Goal: Task Accomplishment & Management: Complete application form

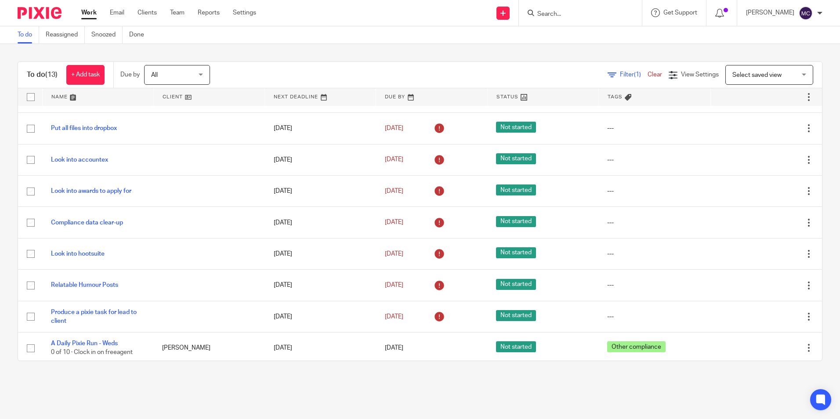
scroll to position [171, 0]
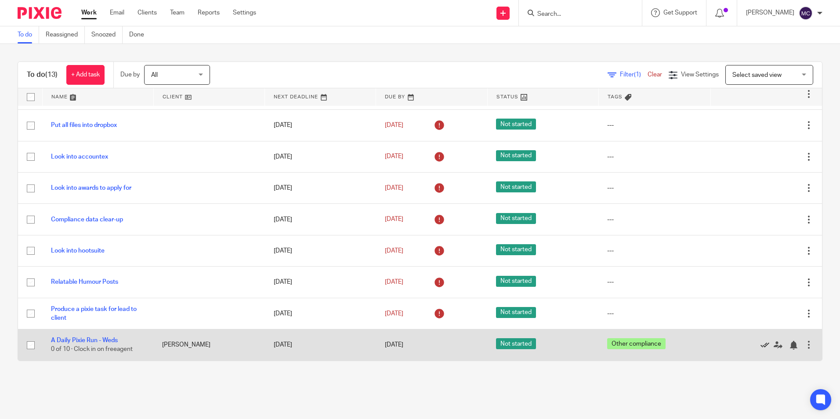
click at [761, 346] on icon at bounding box center [765, 345] width 9 height 9
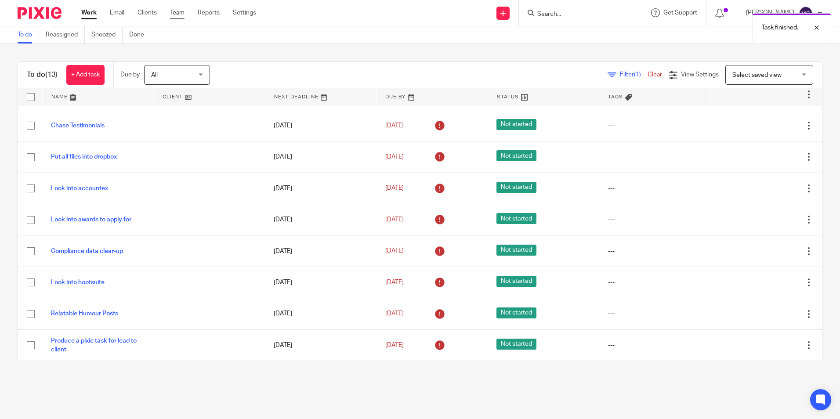
click at [174, 14] on link "Team" at bounding box center [177, 12] width 15 height 9
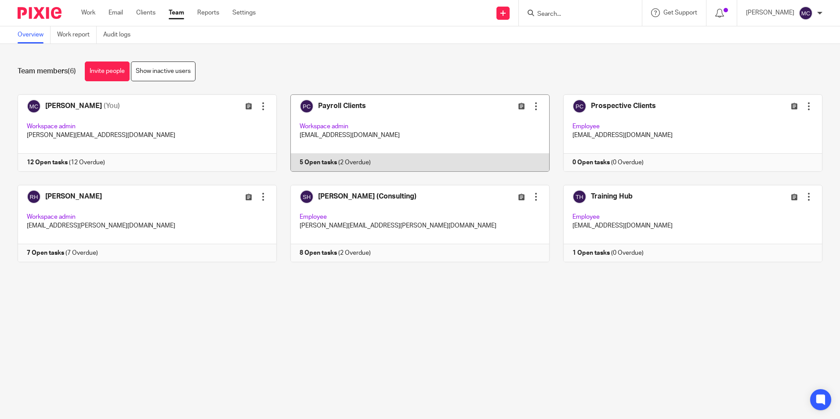
click at [360, 110] on link at bounding box center [413, 133] width 273 height 77
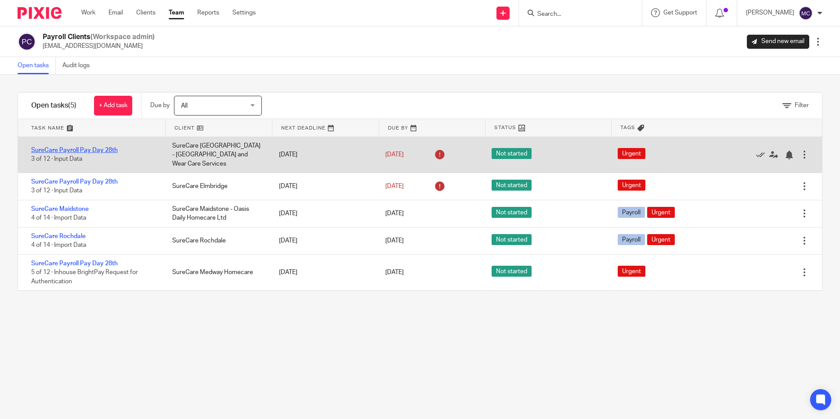
click at [98, 147] on link "SureCare Payroll Pay Day 28th" at bounding box center [74, 150] width 87 height 6
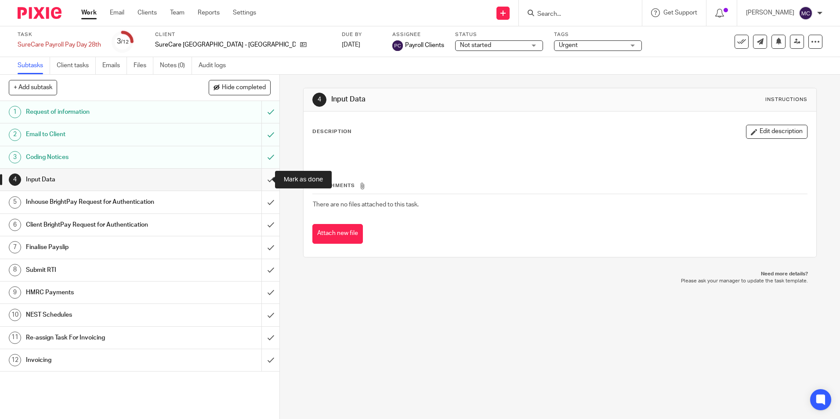
click at [264, 179] on input "submit" at bounding box center [140, 180] width 280 height 22
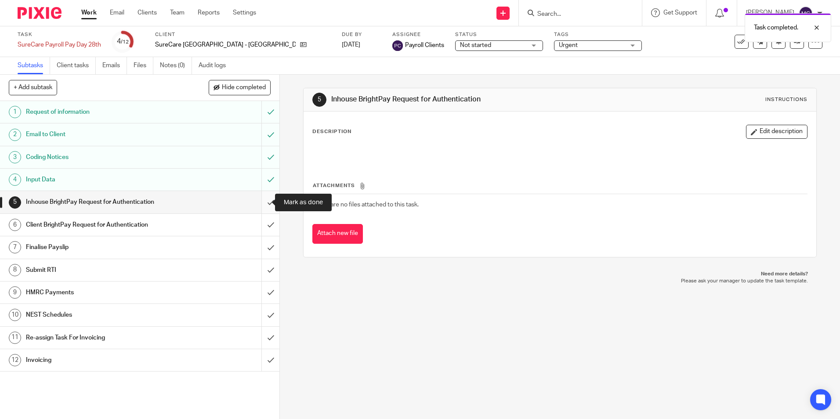
click at [264, 200] on input "submit" at bounding box center [140, 202] width 280 height 22
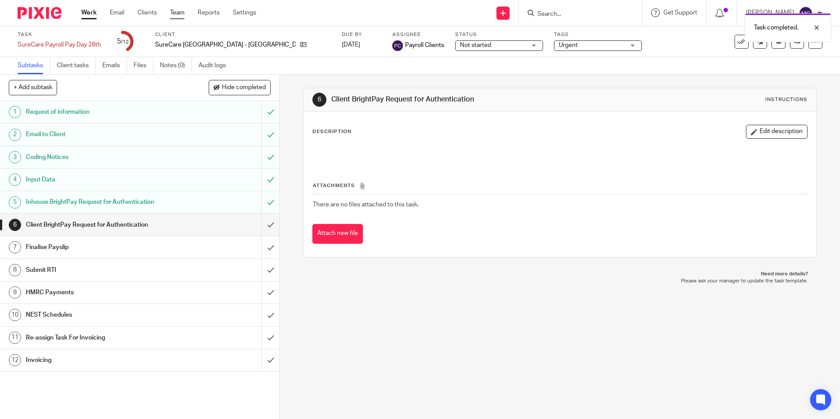
click at [183, 11] on link "Team" at bounding box center [177, 12] width 15 height 9
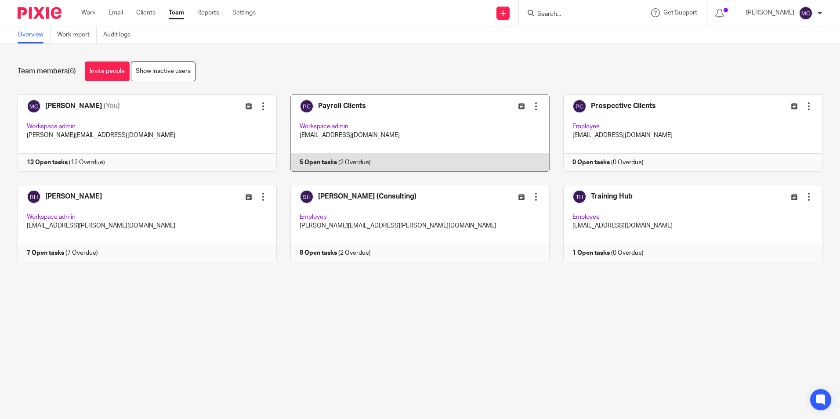
click at [354, 108] on link at bounding box center [413, 133] width 273 height 77
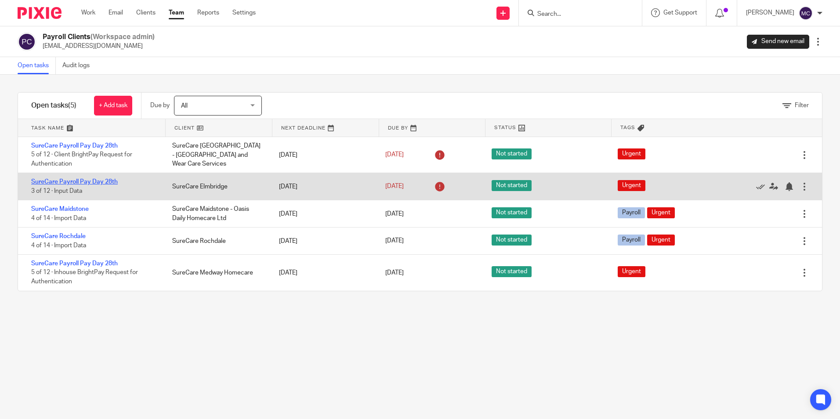
click at [100, 181] on link "SureCare Payroll Pay Day 28th" at bounding box center [74, 182] width 87 height 6
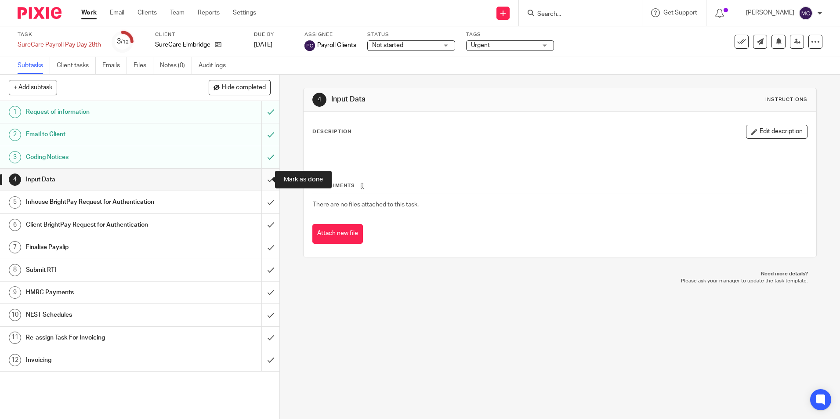
click at [268, 174] on input "submit" at bounding box center [140, 180] width 280 height 22
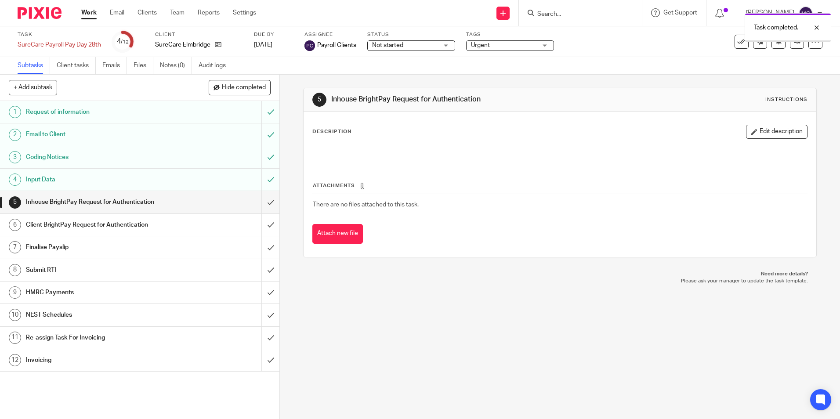
click at [260, 199] on input "submit" at bounding box center [140, 202] width 280 height 22
click at [260, 215] on input "submit" at bounding box center [140, 225] width 280 height 22
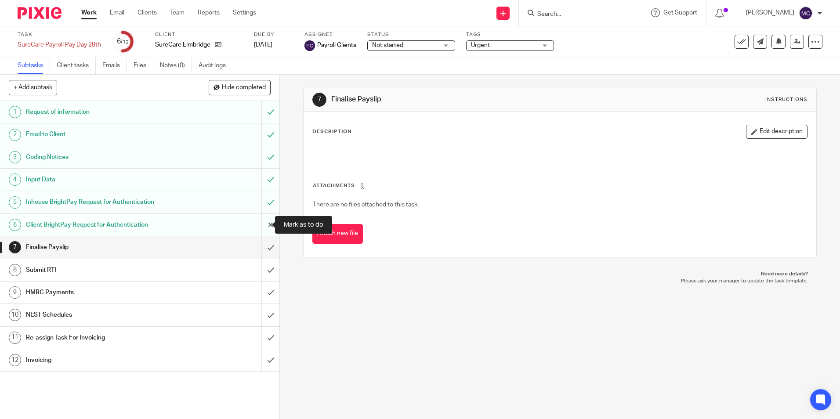
click at [264, 224] on input "submit" at bounding box center [140, 225] width 280 height 22
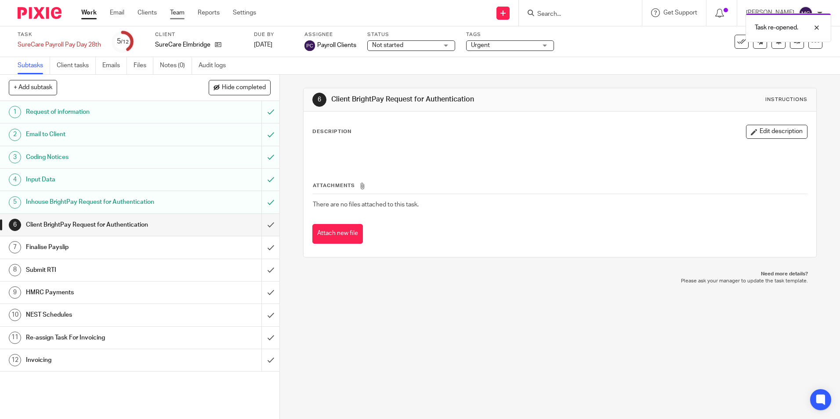
click at [178, 13] on link "Team" at bounding box center [177, 12] width 15 height 9
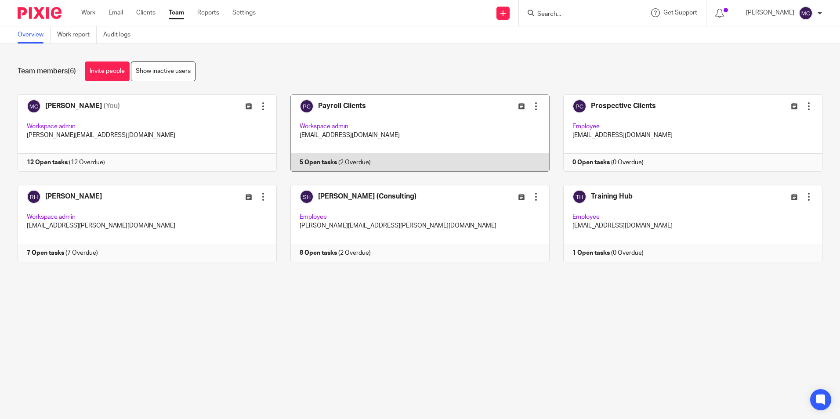
click at [417, 139] on link at bounding box center [413, 133] width 273 height 77
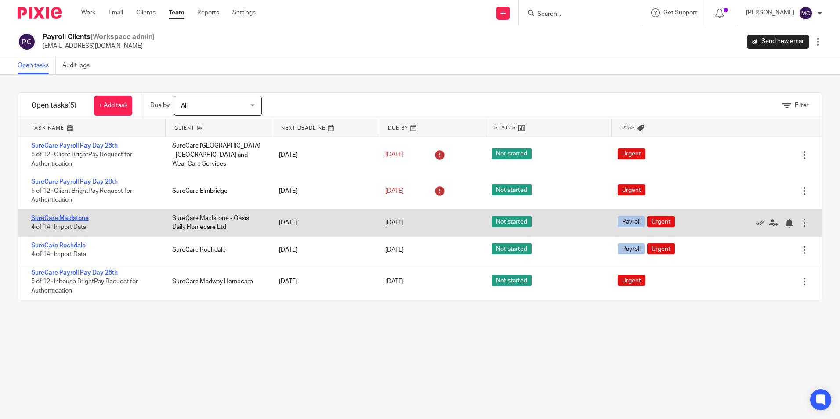
click at [68, 218] on link "SureCare Maidstone" at bounding box center [60, 218] width 58 height 6
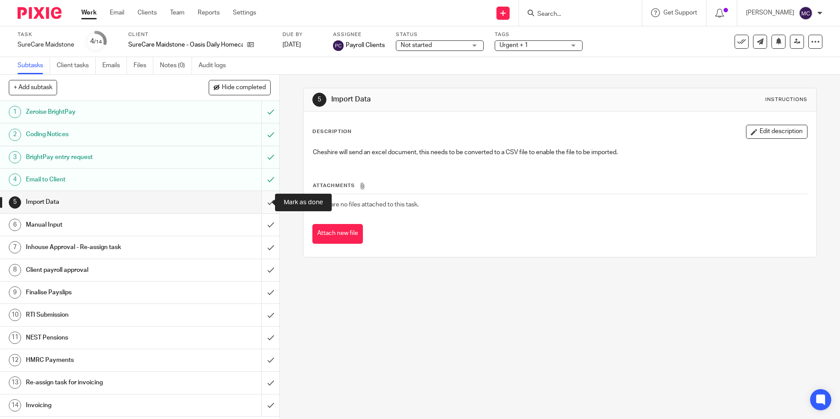
click at [267, 199] on input "submit" at bounding box center [140, 202] width 280 height 22
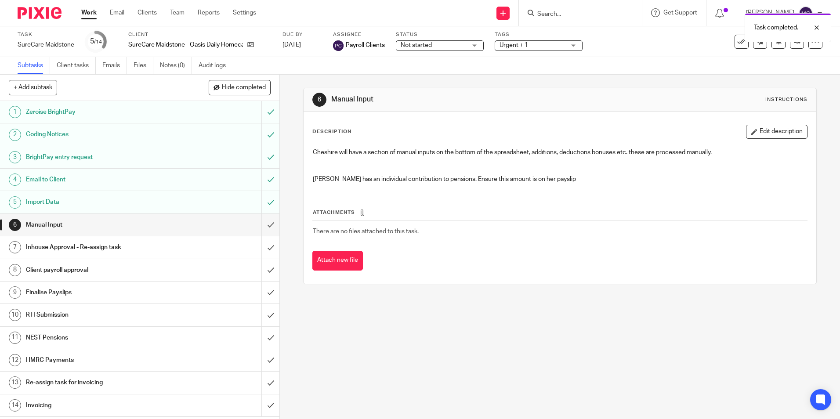
click at [262, 228] on input "submit" at bounding box center [140, 225] width 280 height 22
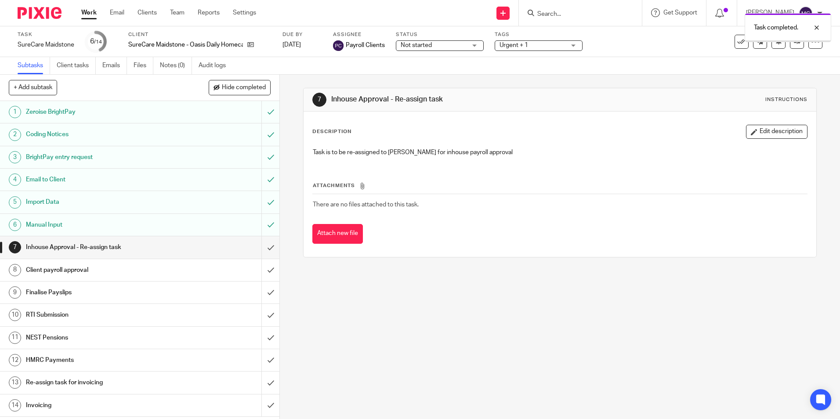
click at [261, 245] on input "submit" at bounding box center [140, 247] width 280 height 22
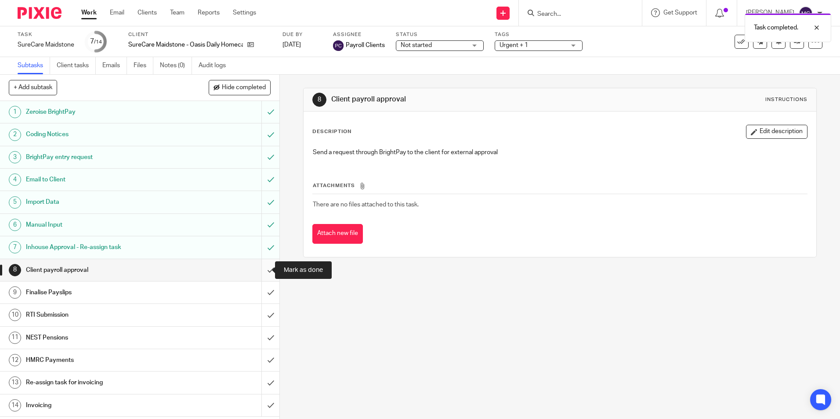
click at [261, 269] on input "submit" at bounding box center [140, 270] width 280 height 22
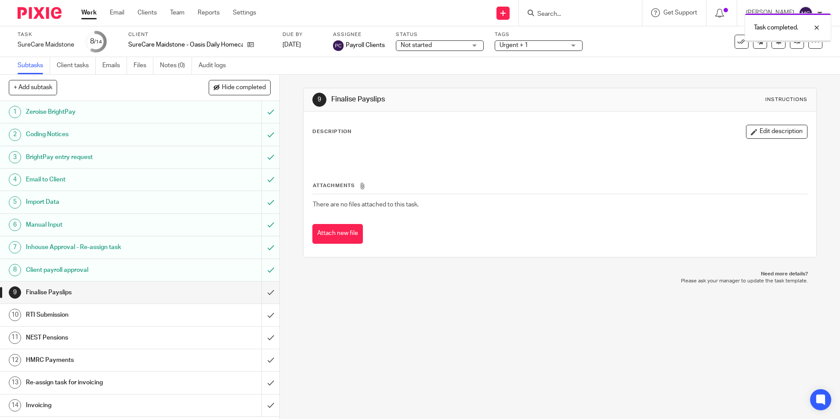
click at [261, 288] on input "submit" at bounding box center [140, 293] width 280 height 22
click at [262, 309] on input "submit" at bounding box center [140, 315] width 280 height 22
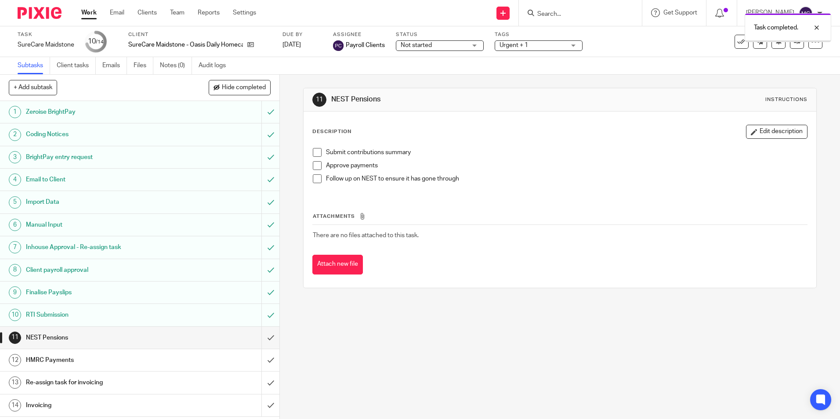
click at [262, 336] on input "submit" at bounding box center [140, 338] width 280 height 22
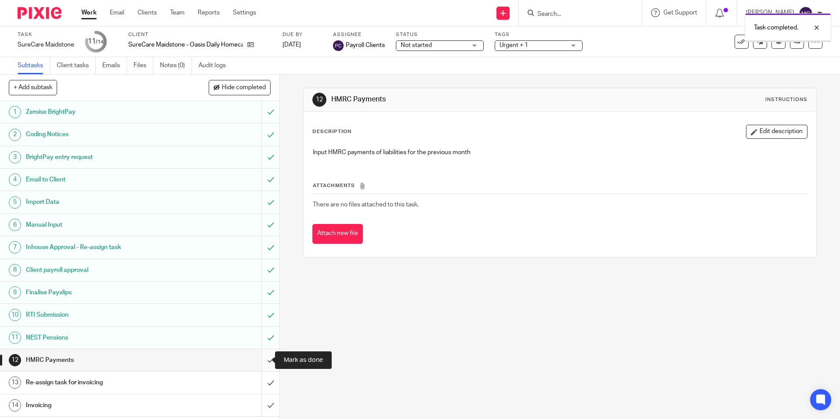
click at [260, 365] on input "submit" at bounding box center [140, 360] width 280 height 22
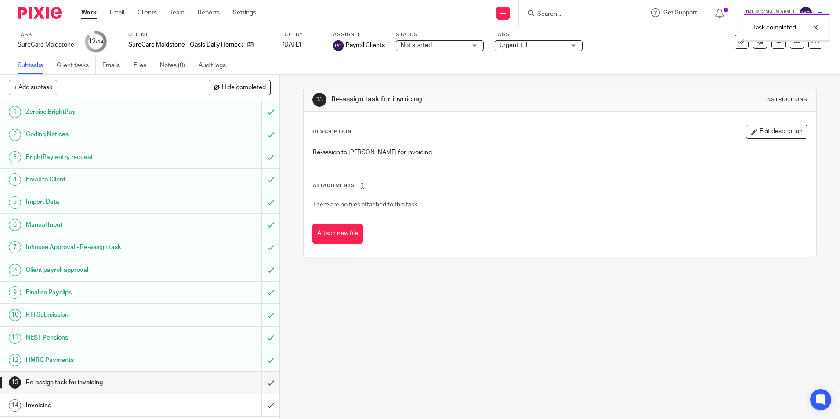
click at [259, 385] on input "submit" at bounding box center [140, 383] width 280 height 22
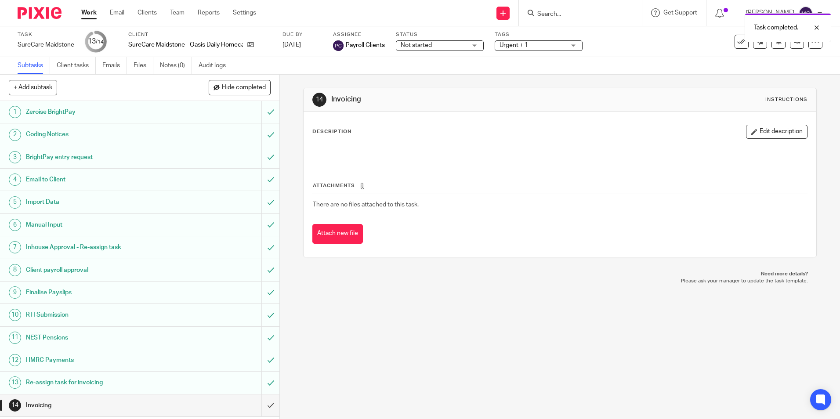
click at [789, 49] on div "Task SureCare Maidstone Save SureCare Maidstone 13 /14 Client SureCare Maidston…" at bounding box center [420, 41] width 805 height 21
click at [790, 47] on link at bounding box center [797, 42] width 14 height 14
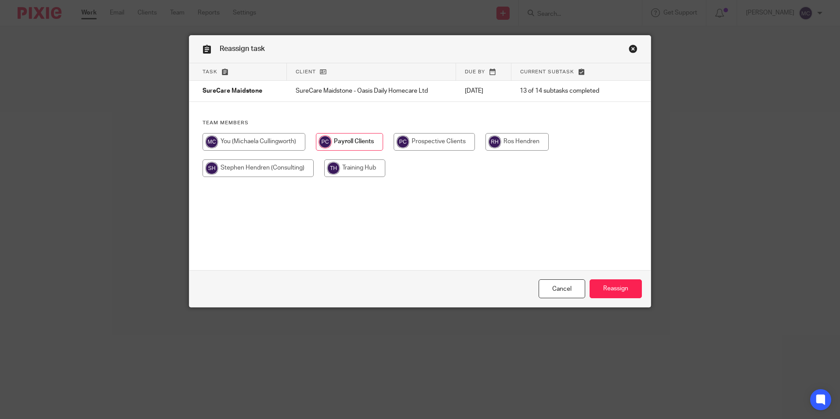
click at [244, 144] on input "radio" at bounding box center [254, 142] width 103 height 18
radio input "true"
click at [598, 288] on input "Reassign" at bounding box center [616, 289] width 52 height 19
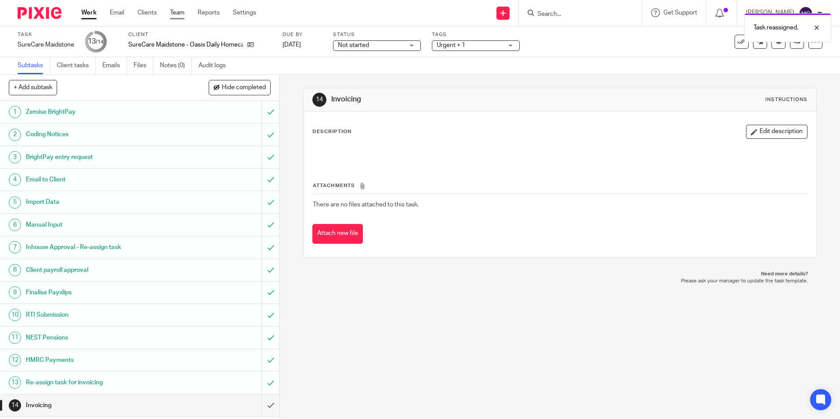
click at [178, 12] on link "Team" at bounding box center [177, 12] width 15 height 9
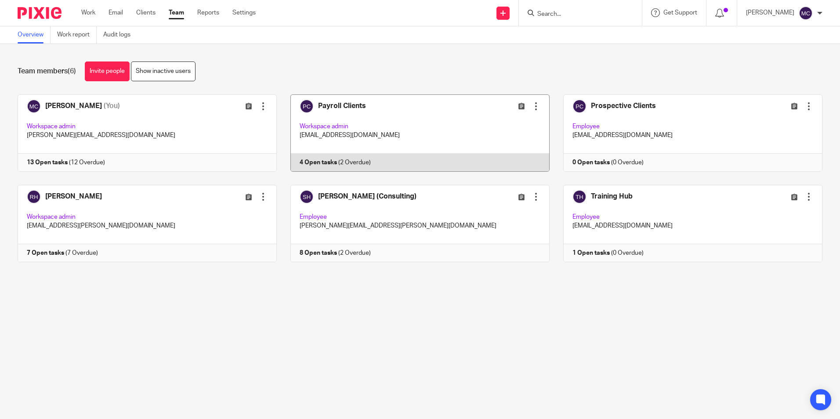
click at [378, 105] on link at bounding box center [413, 133] width 273 height 77
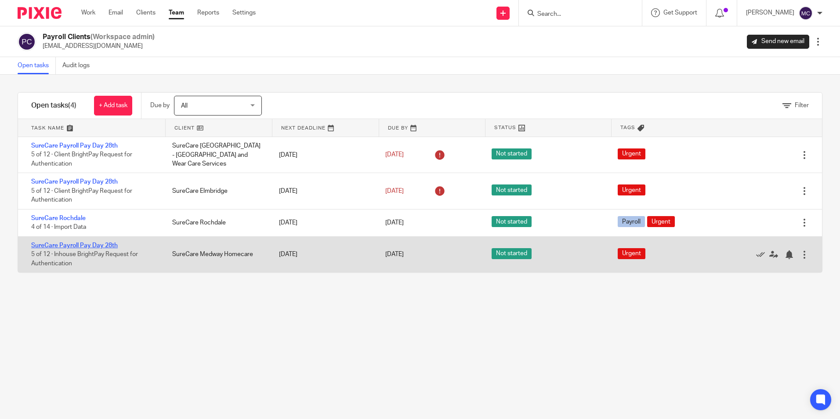
click at [77, 243] on link "SureCare Payroll Pay Day 28th" at bounding box center [74, 246] width 87 height 6
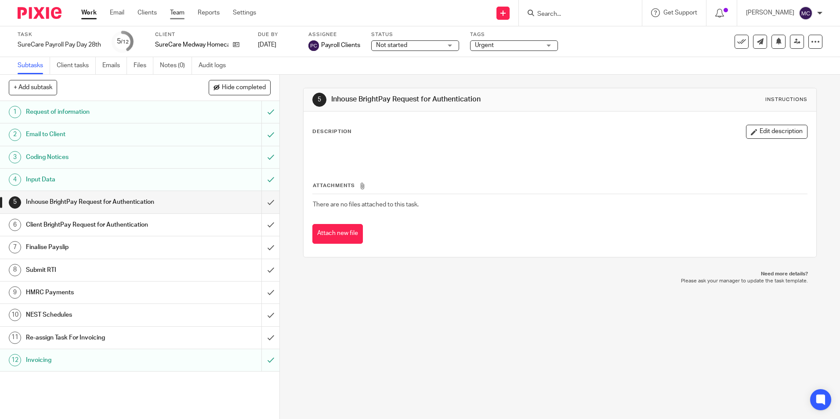
click at [173, 14] on link "Team" at bounding box center [177, 12] width 15 height 9
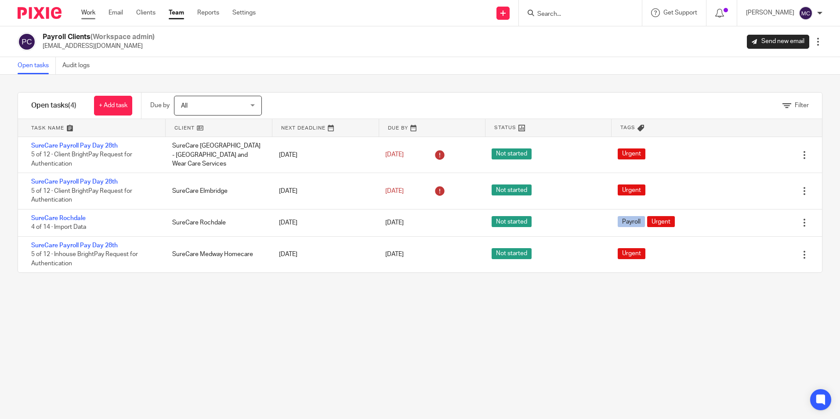
click at [89, 14] on link "Work" at bounding box center [88, 12] width 14 height 9
